Goal: Find specific page/section: Find specific page/section

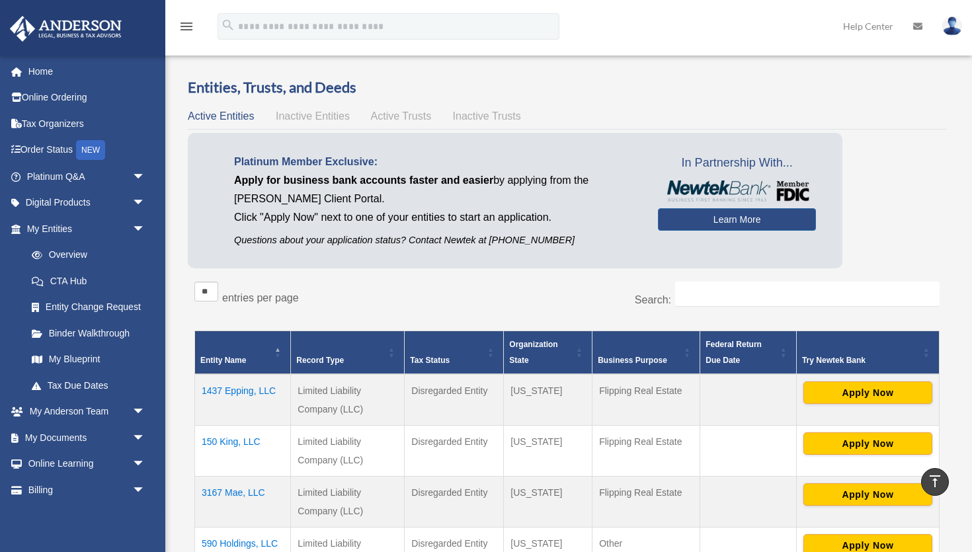
scroll to position [302, 0]
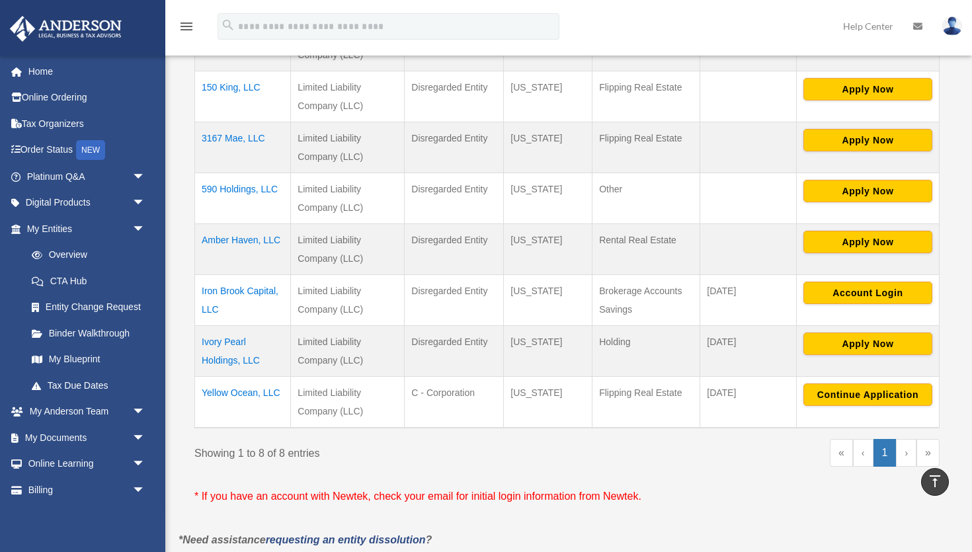
scroll to position [345, 0]
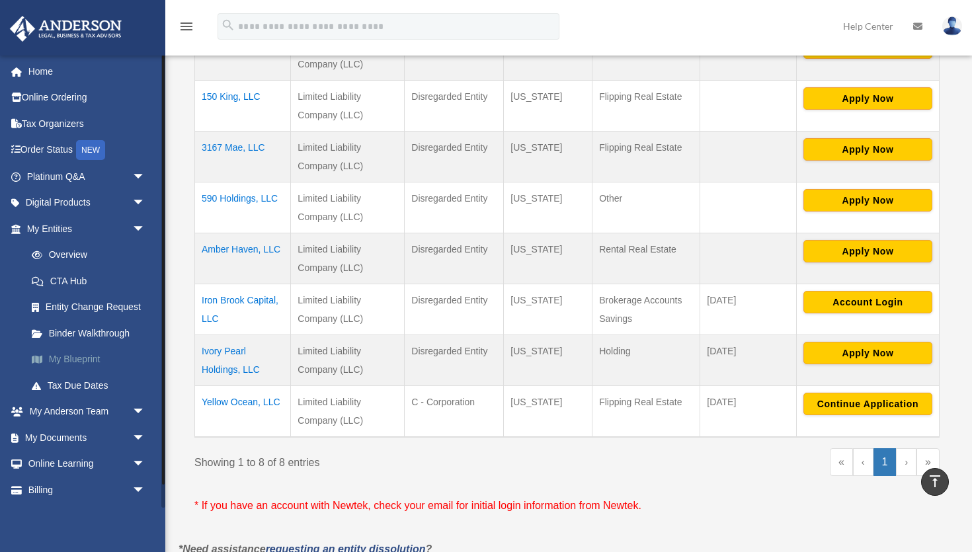
click at [103, 359] on link "My Blueprint" at bounding box center [92, 360] width 147 height 26
